Goal: Navigation & Orientation: Find specific page/section

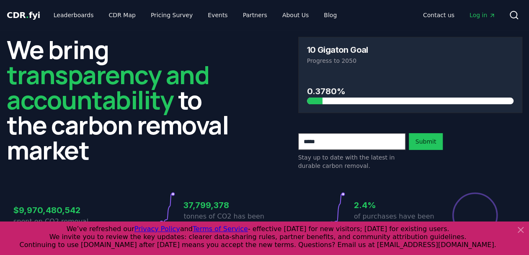
click at [465, 226] on icon at bounding box center [520, 230] width 10 height 10
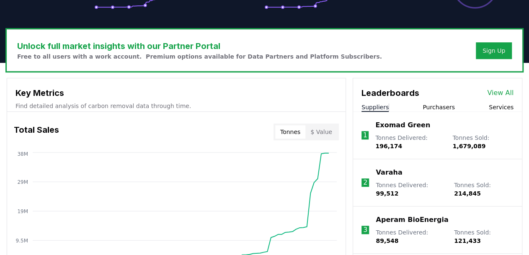
scroll to position [229, 0]
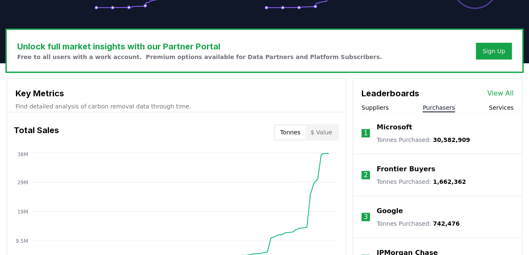
click at [447, 108] on button "Purchasers" at bounding box center [438, 107] width 32 height 8
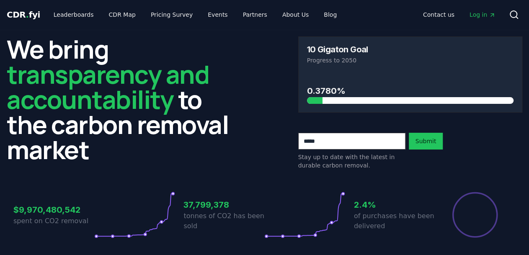
scroll to position [0, 0]
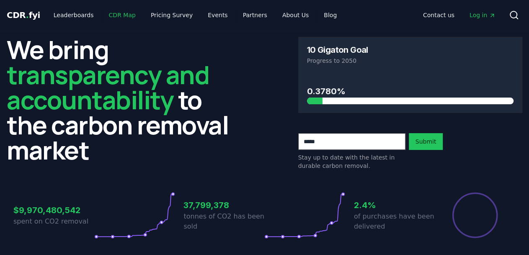
click at [123, 15] on link "CDR Map" at bounding box center [122, 15] width 40 height 15
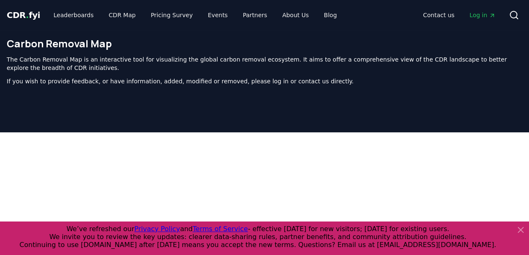
click at [465, 230] on icon at bounding box center [520, 229] width 5 height 5
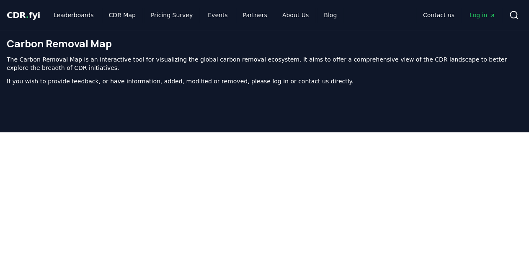
drag, startPoint x: 526, startPoint y: 118, endPoint x: 529, endPoint y: 135, distance: 17.9
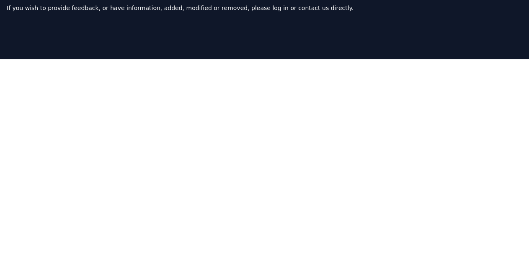
scroll to position [73, 0]
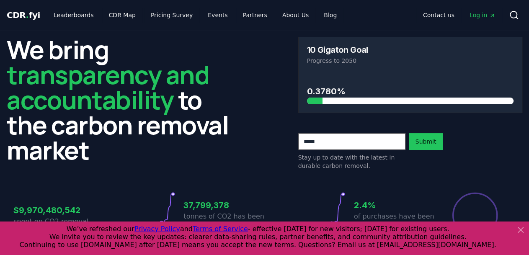
click at [465, 231] on icon at bounding box center [520, 230] width 10 height 10
